Goal: Task Accomplishment & Management: Use online tool/utility

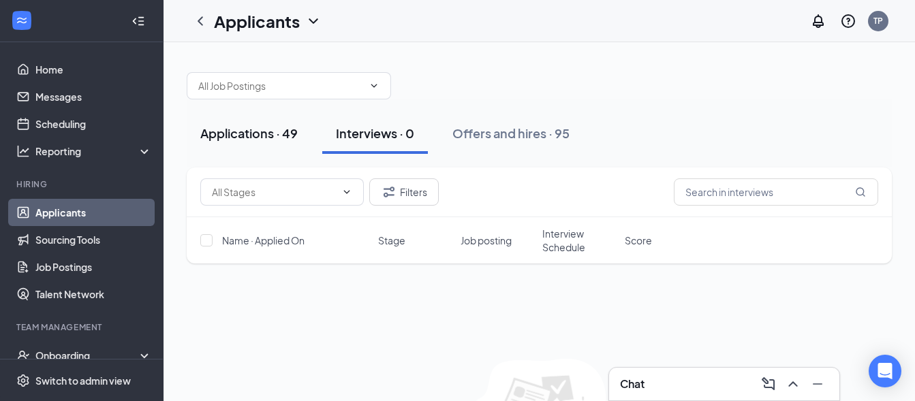
click at [266, 137] on div "Applications · 49" at bounding box center [248, 133] width 97 height 17
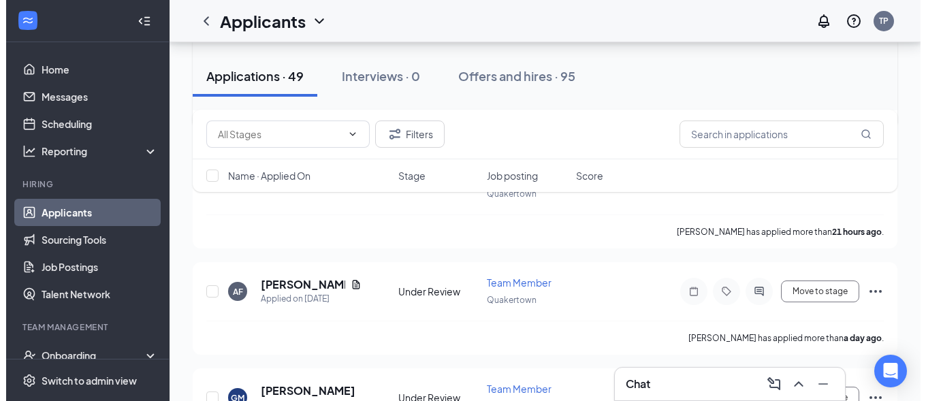
scroll to position [417, 0]
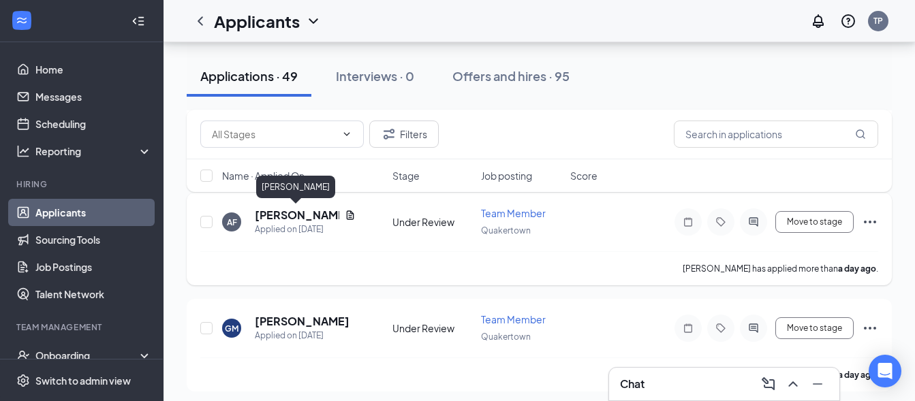
click at [278, 217] on h5 "[PERSON_NAME]" at bounding box center [297, 215] width 84 height 15
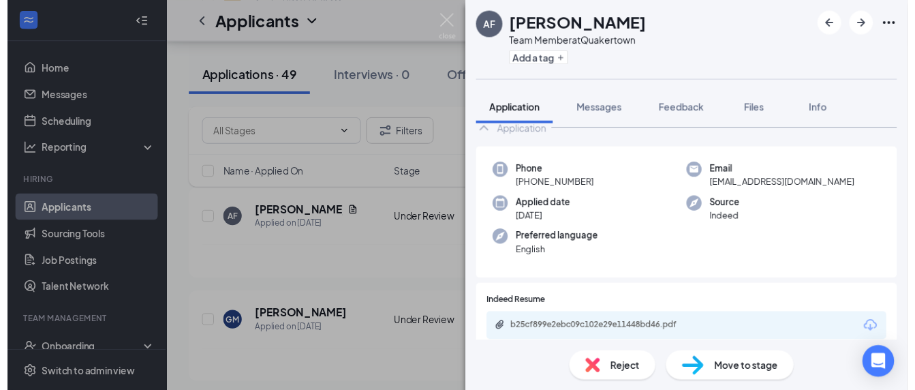
scroll to position [84, 0]
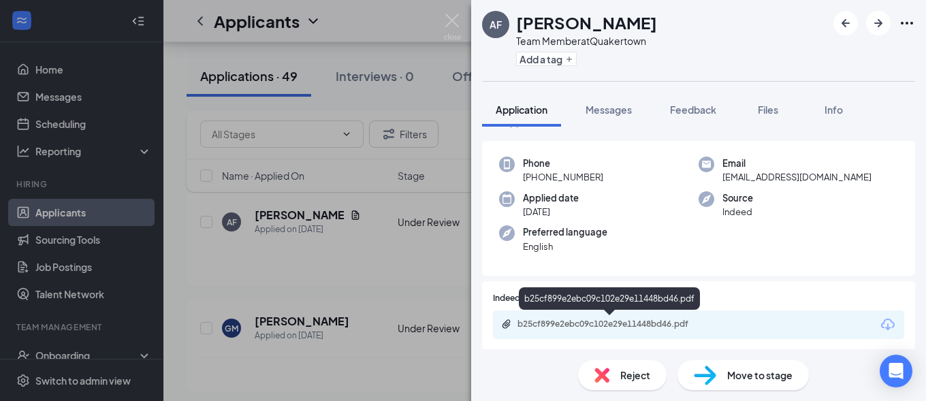
click at [572, 321] on div "b25cf899e2ebc09c102e29e11448bd46.pdf" at bounding box center [613, 324] width 191 height 11
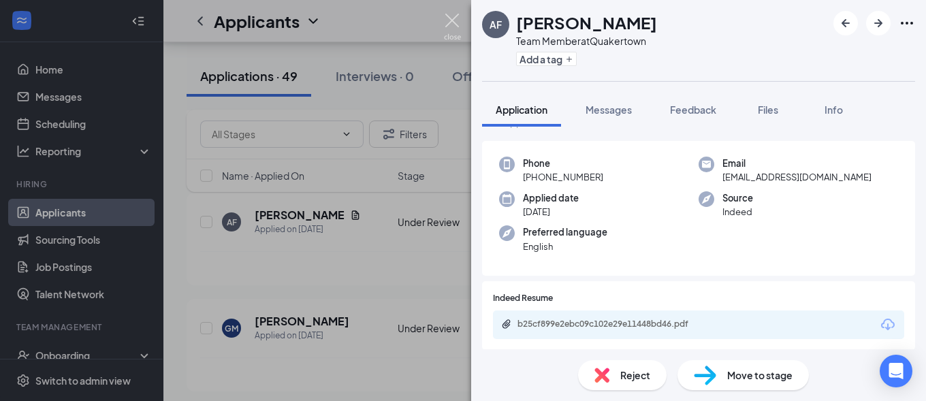
click at [451, 20] on img at bounding box center [452, 27] width 17 height 27
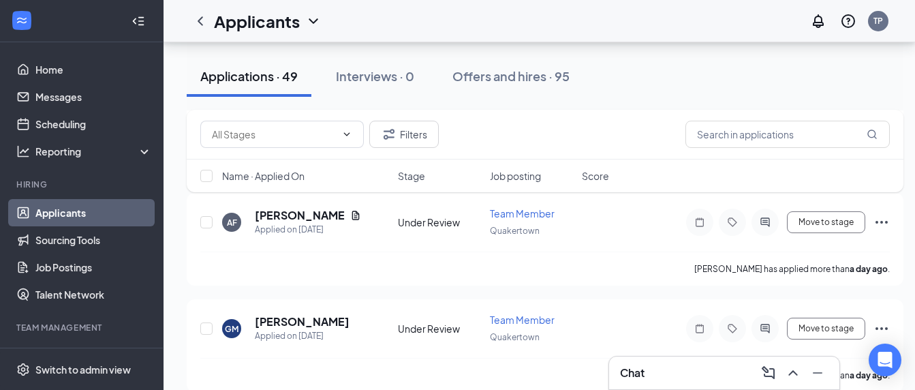
click at [451, 20] on div "Applicants TP" at bounding box center [538, 21] width 751 height 42
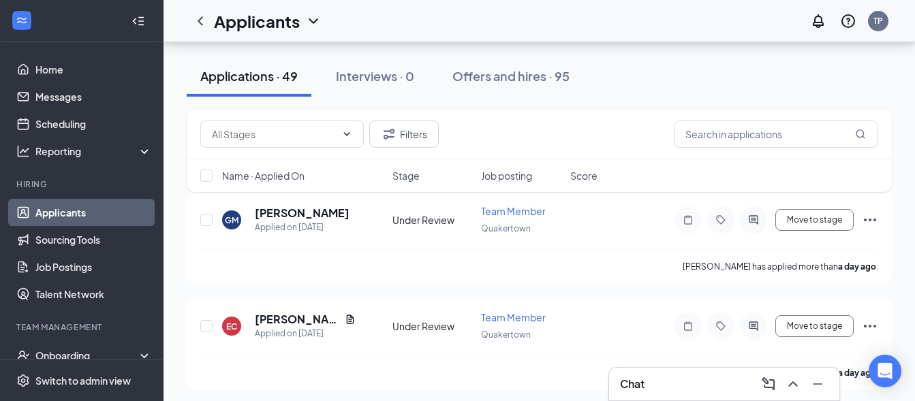
scroll to position [556, 0]
